Goal: Task Accomplishment & Management: Manage account settings

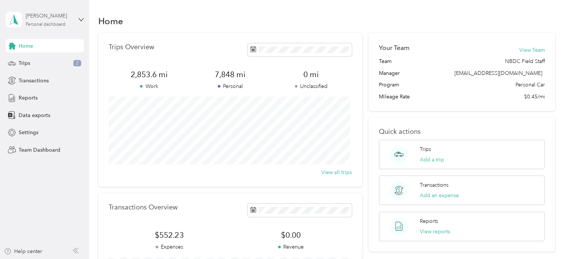
click at [52, 22] on div "Personal dashboard" at bounding box center [46, 24] width 40 height 4
click at [31, 62] on div "Team dashboard" at bounding box center [84, 59] width 146 height 13
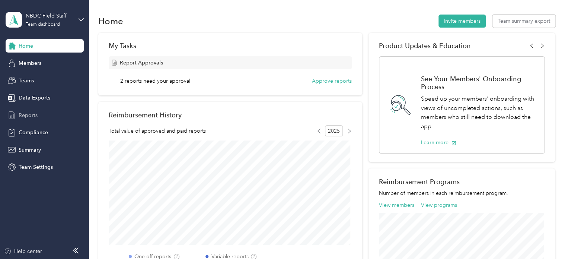
click at [29, 116] on span "Reports" at bounding box center [28, 115] width 19 height 8
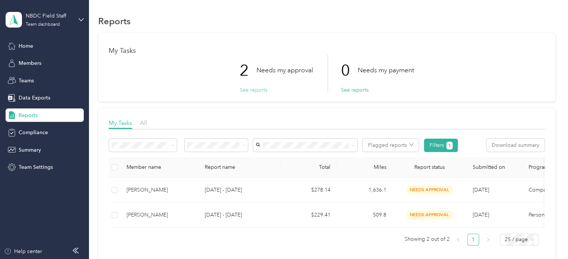
click at [252, 88] on button "See reports" at bounding box center [254, 90] width 28 height 8
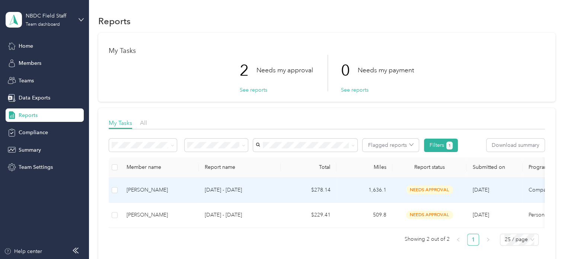
click at [323, 188] on td "$278.14" at bounding box center [309, 189] width 56 height 25
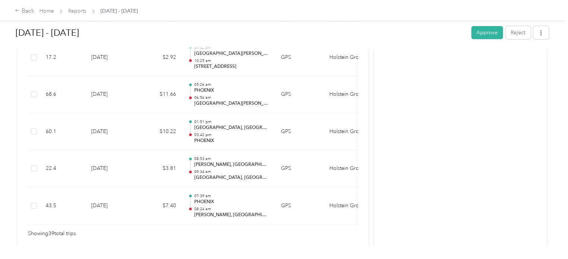
scroll to position [1524, 0]
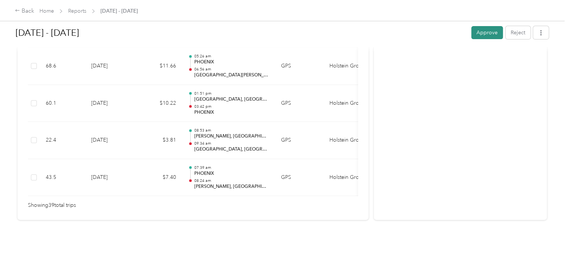
click at [478, 34] on button "Approve" at bounding box center [487, 32] width 32 height 13
click at [77, 12] on link "Reports" at bounding box center [77, 11] width 18 height 6
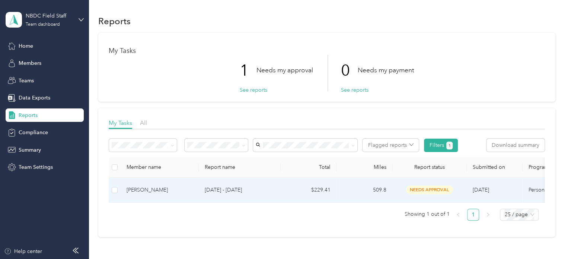
click at [414, 189] on span "needs approval" at bounding box center [429, 189] width 47 height 9
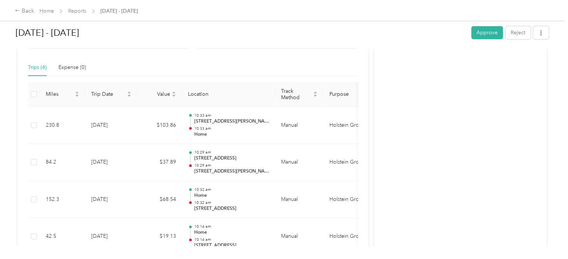
scroll to position [149, 0]
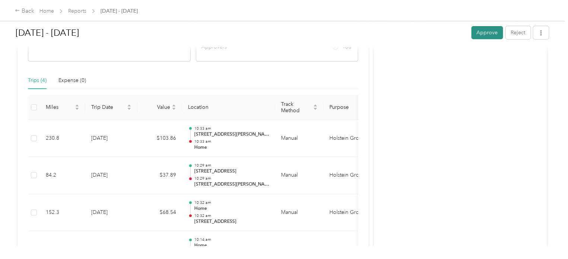
click at [486, 32] on button "Approve" at bounding box center [487, 32] width 32 height 13
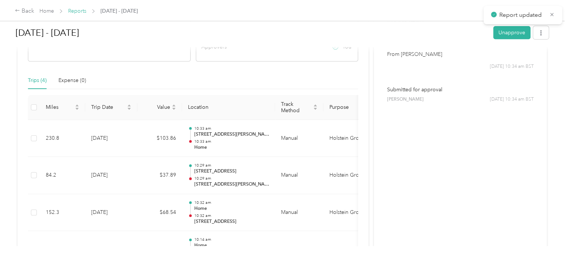
click at [77, 10] on link "Reports" at bounding box center [77, 11] width 18 height 6
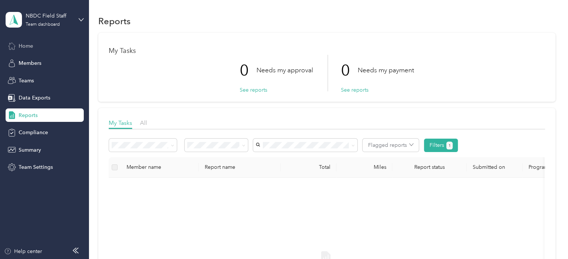
click at [20, 48] on span "Home" at bounding box center [26, 46] width 15 height 8
